Goal: Navigation & Orientation: Find specific page/section

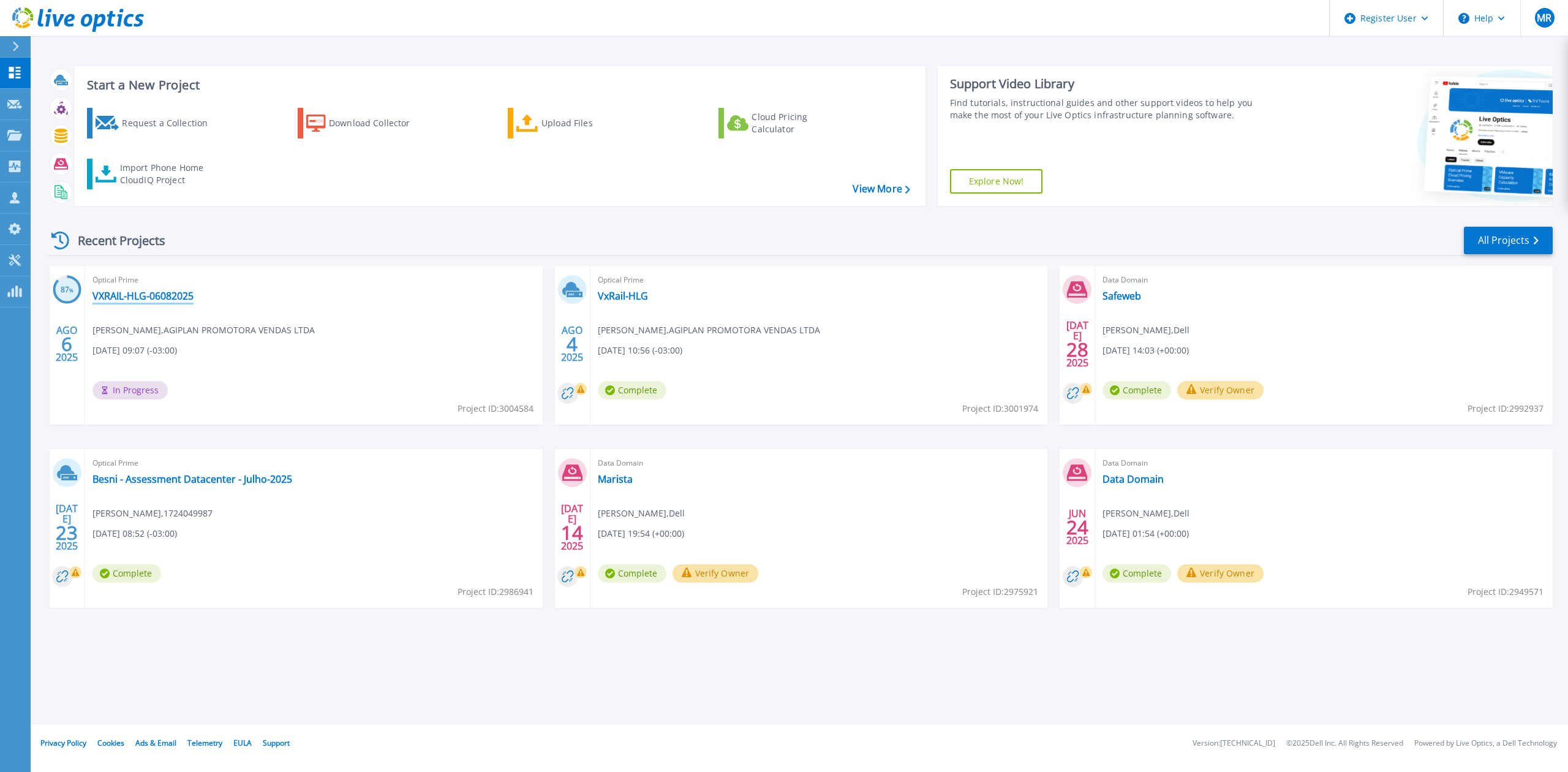
click at [160, 299] on link "VXRAIL-HLG-06082025" at bounding box center [142, 295] width 101 height 12
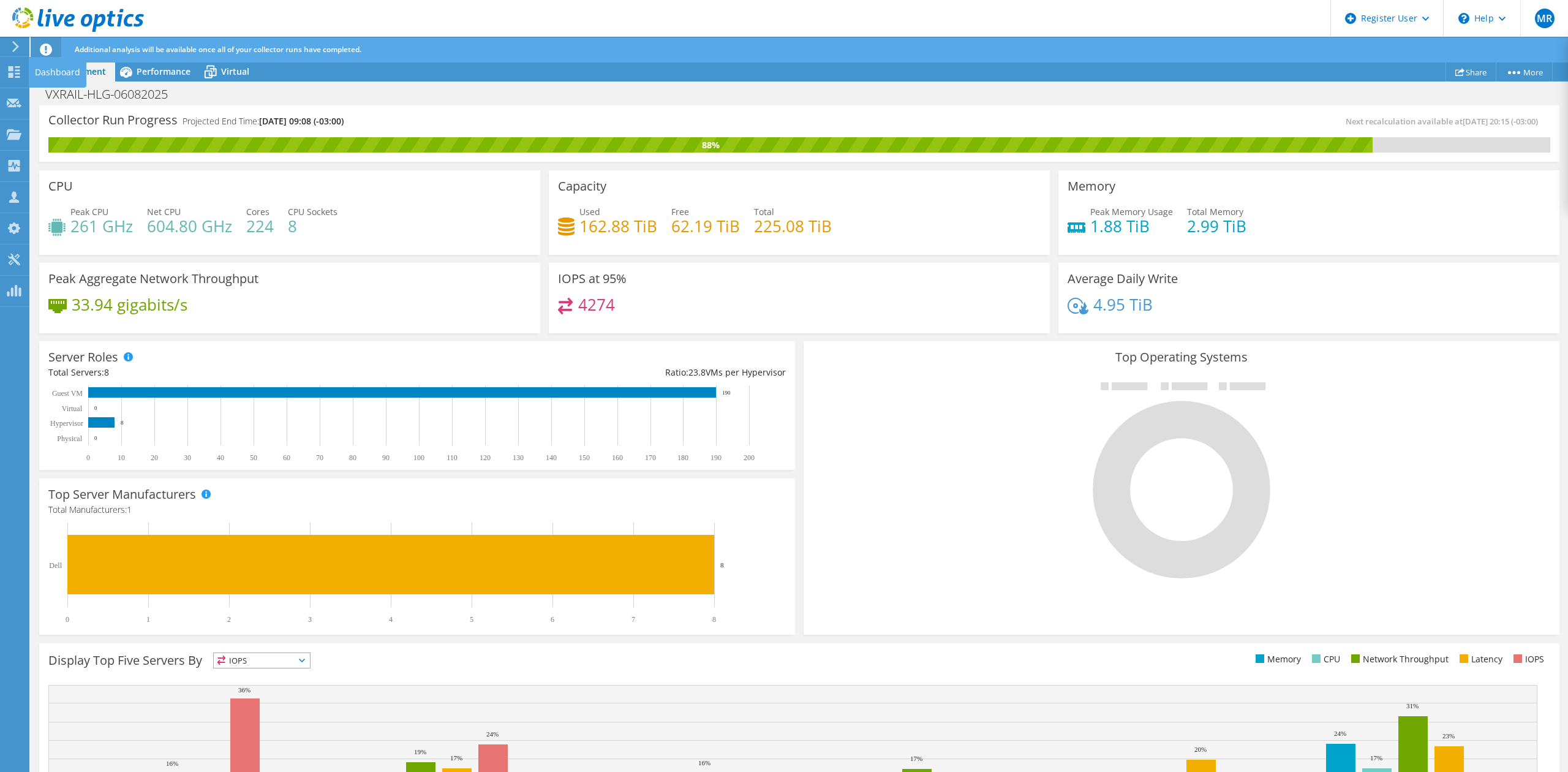
click at [21, 70] on icon at bounding box center [14, 72] width 15 height 12
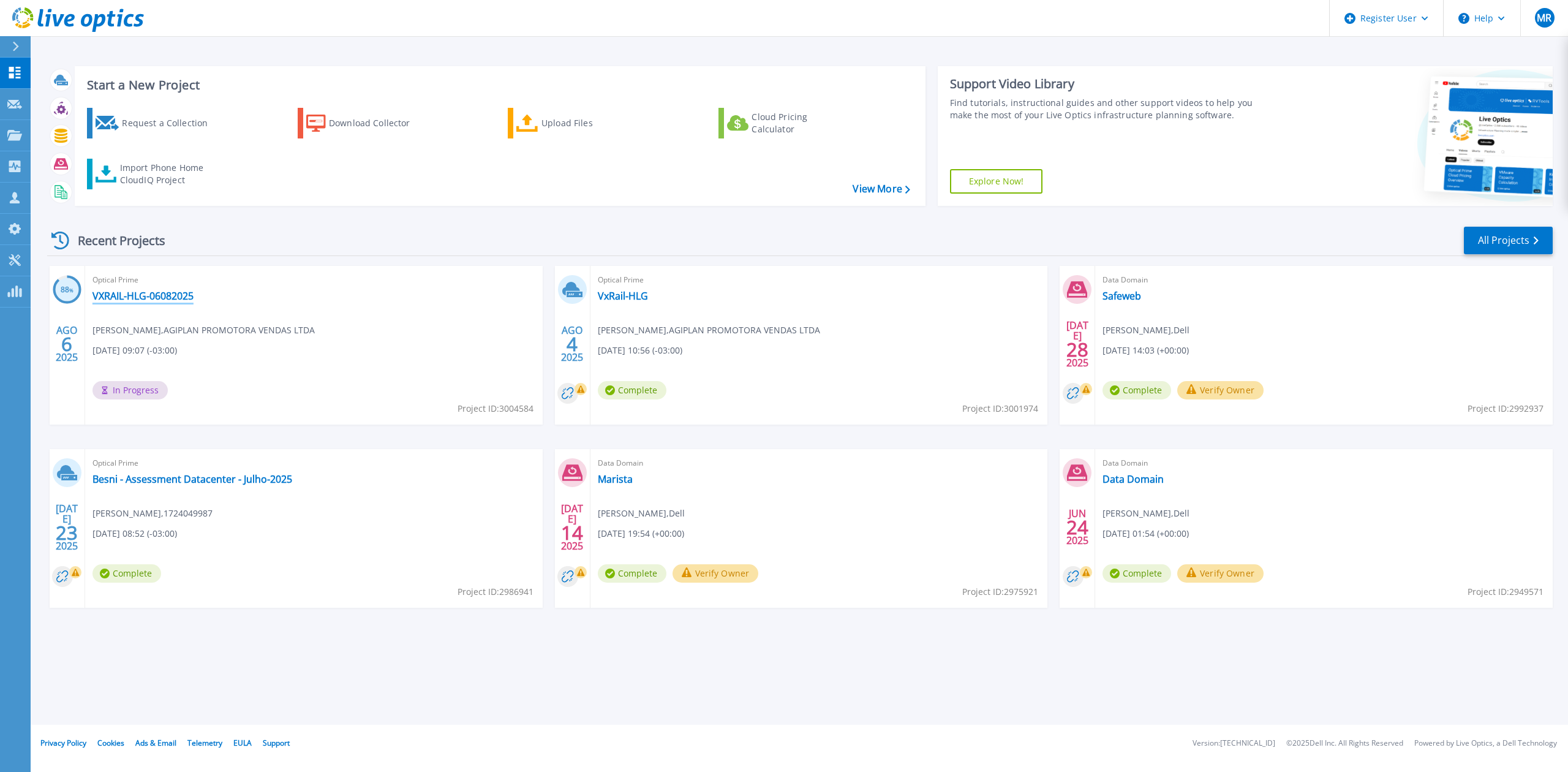
click at [157, 292] on link "VXRAIL-HLG-06082025" at bounding box center [142, 295] width 101 height 12
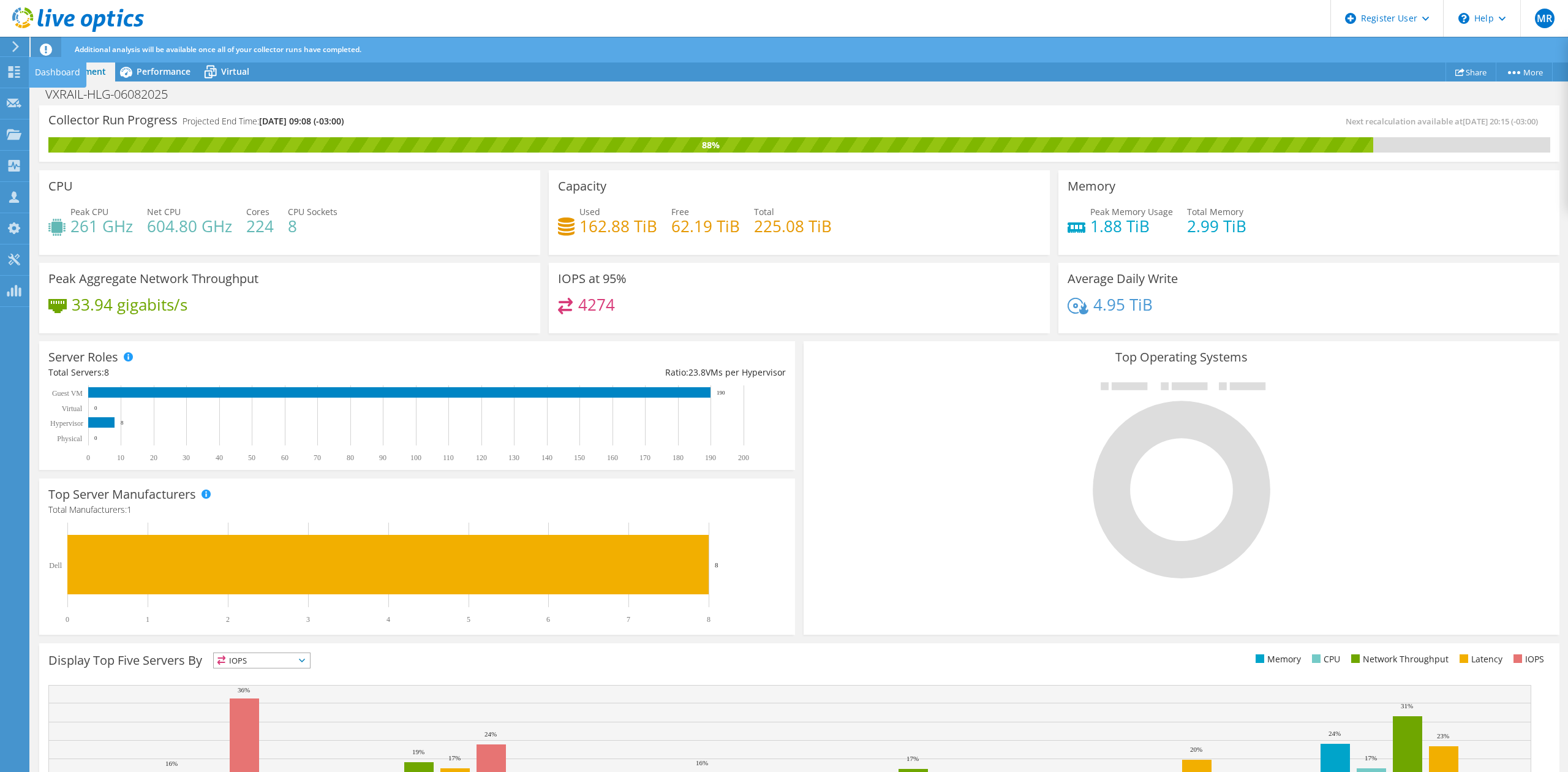
click at [8, 77] on div at bounding box center [14, 73] width 15 height 13
